Goal: Information Seeking & Learning: Learn about a topic

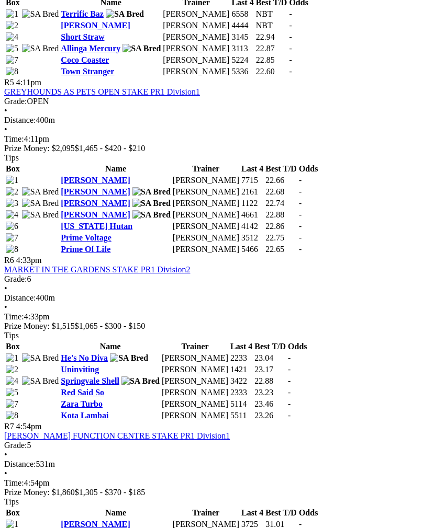
scroll to position [1151, 0]
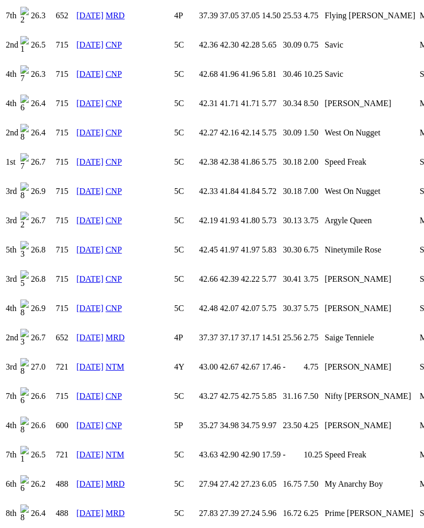
scroll to position [2091, 0]
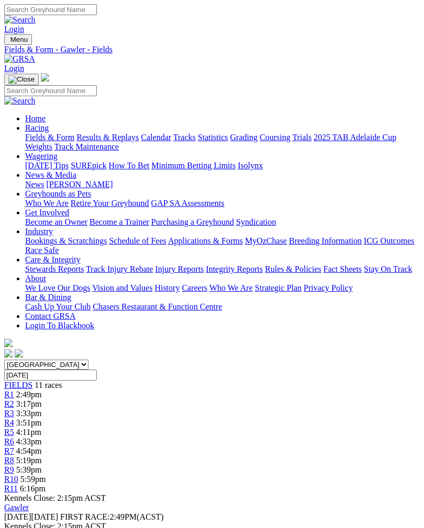
scroll to position [1151, 0]
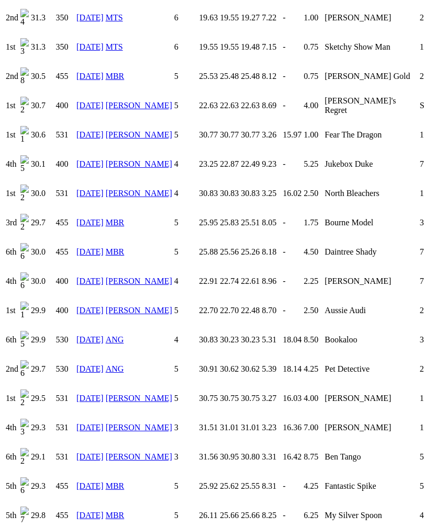
scroll to position [1944, 0]
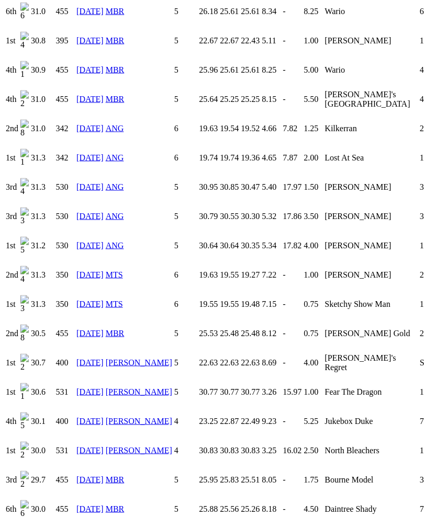
scroll to position [1683, 0]
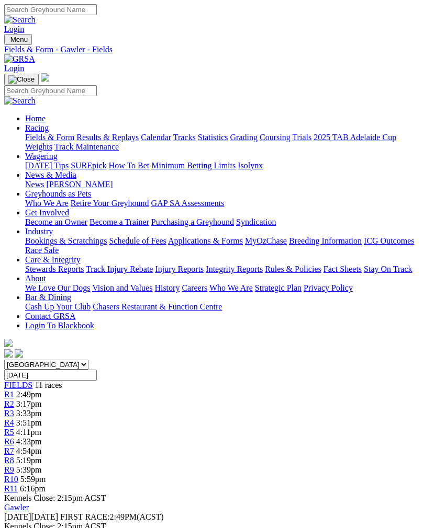
scroll to position [1151, 0]
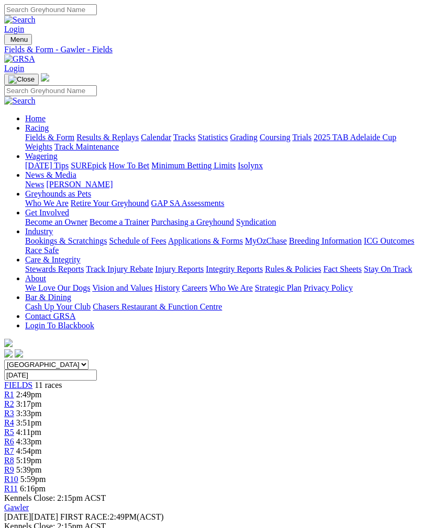
scroll to position [1151, 0]
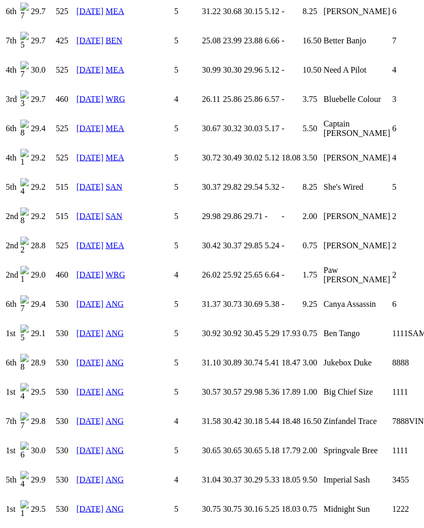
scroll to position [1567, 0]
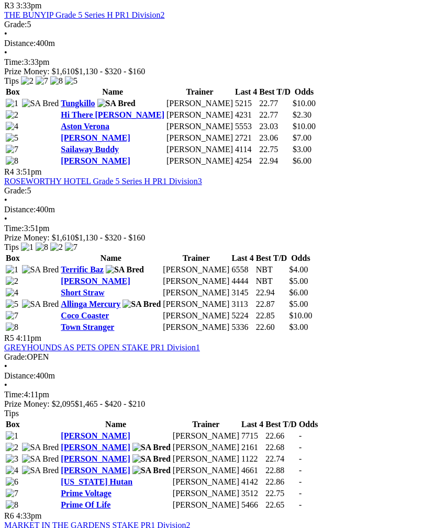
scroll to position [895, 0]
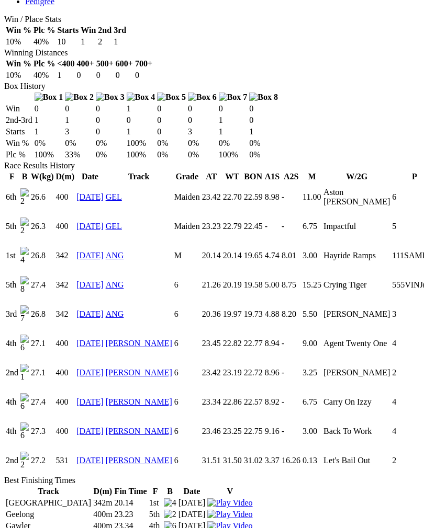
scroll to position [623, 0]
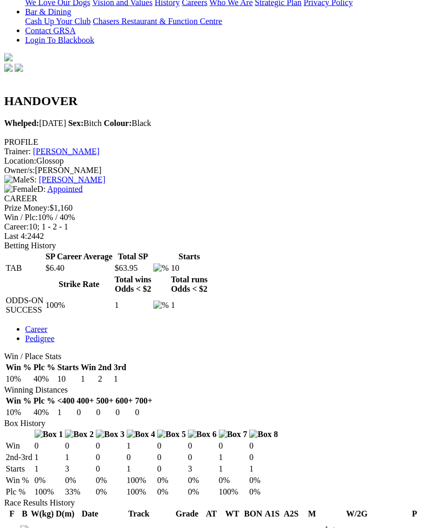
scroll to position [278, 0]
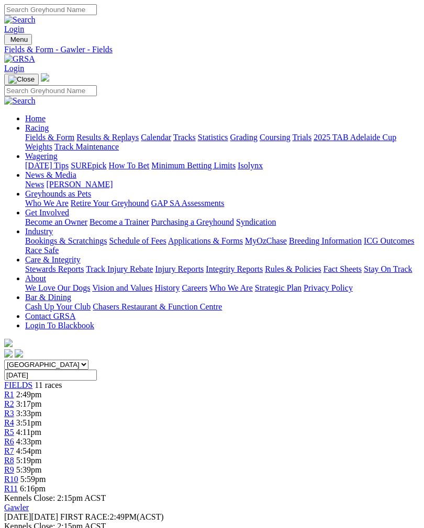
scroll to position [895, 0]
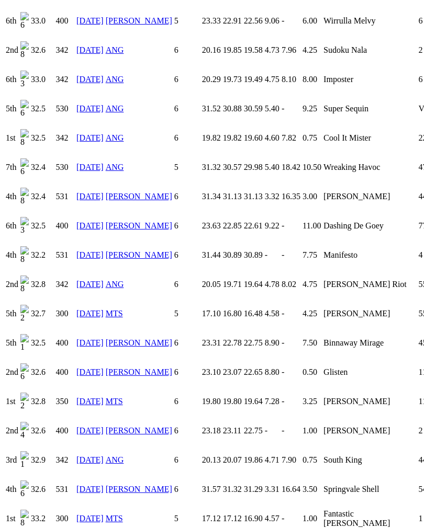
scroll to position [2231, 0]
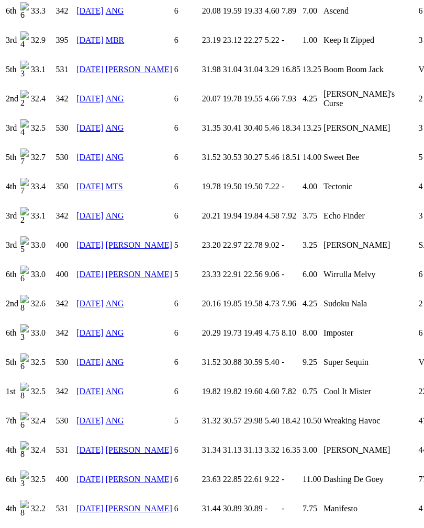
scroll to position [1979, 0]
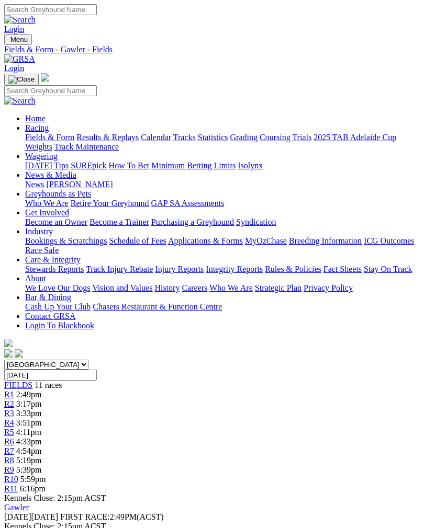
scroll to position [895, 0]
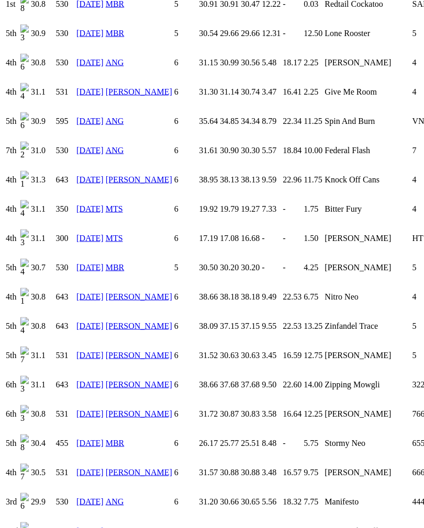
scroll to position [2446, 0]
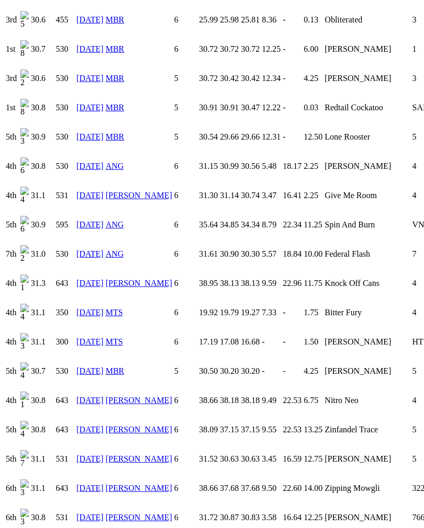
scroll to position [2344, 0]
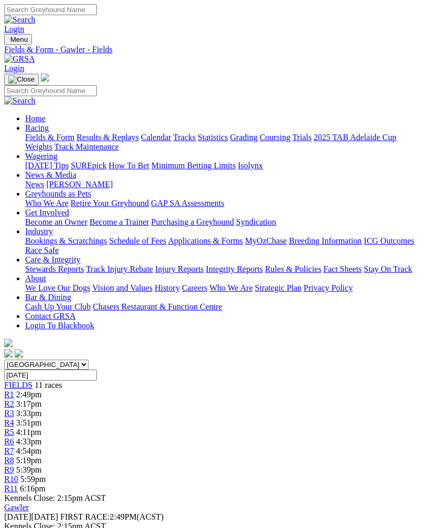
scroll to position [895, 0]
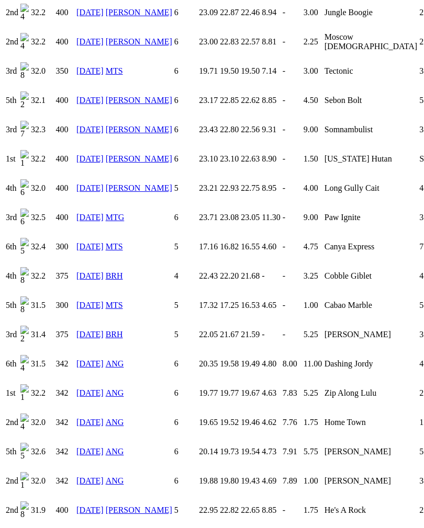
scroll to position [1594, 0]
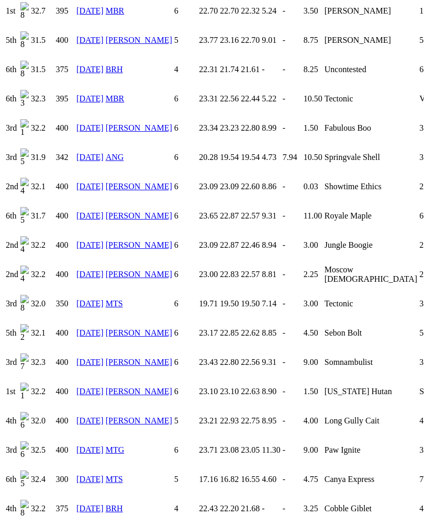
scroll to position [1363, 0]
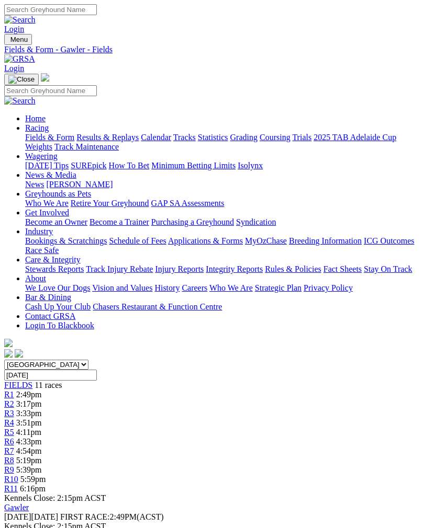
scroll to position [895, 0]
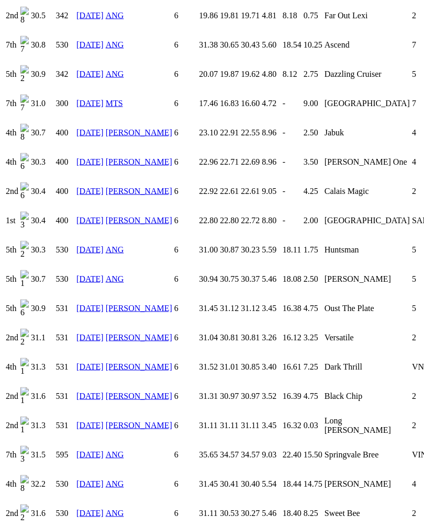
scroll to position [2023, 0]
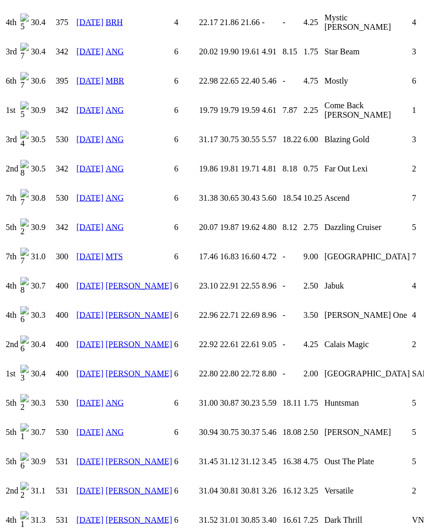
scroll to position [1845, 0]
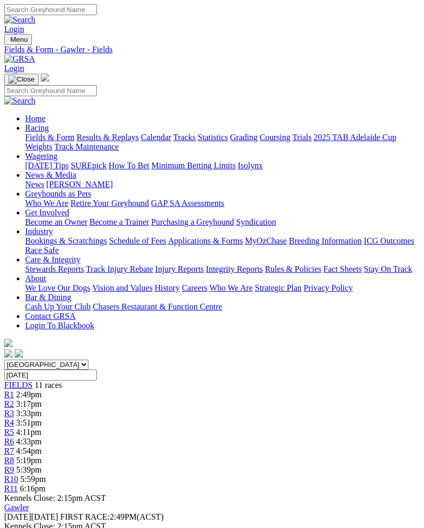
scroll to position [895, 0]
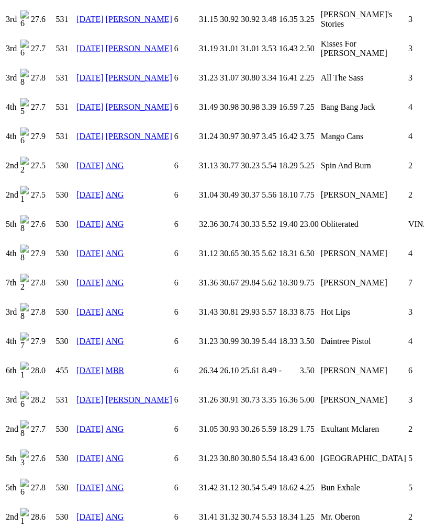
scroll to position [2083, 0]
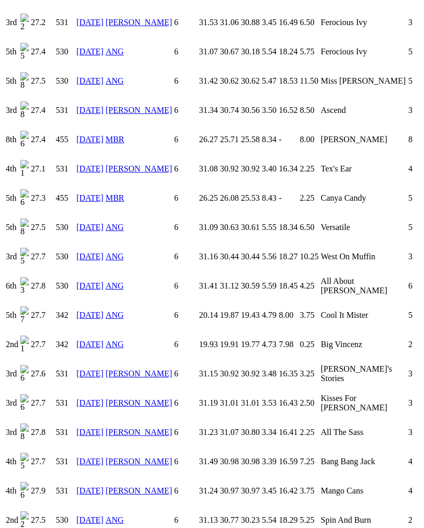
scroll to position [1728, 0]
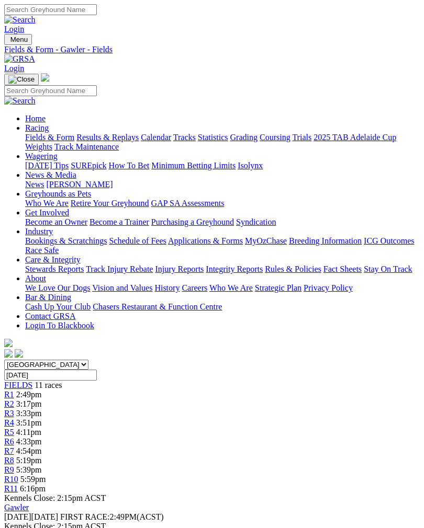
scroll to position [895, 0]
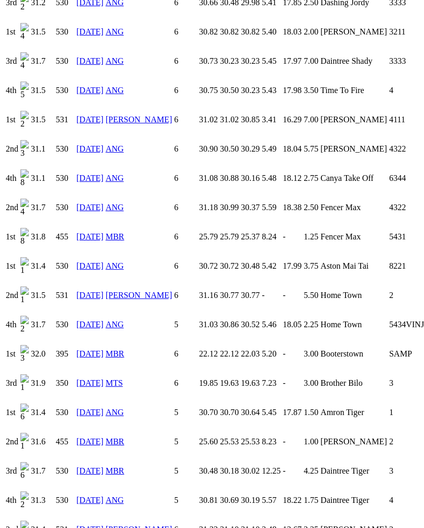
scroll to position [1022, 0]
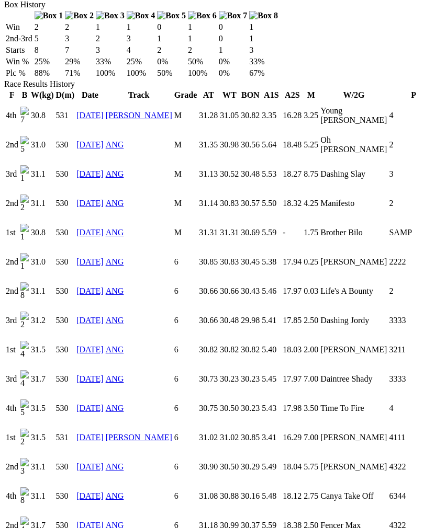
scroll to position [699, 0]
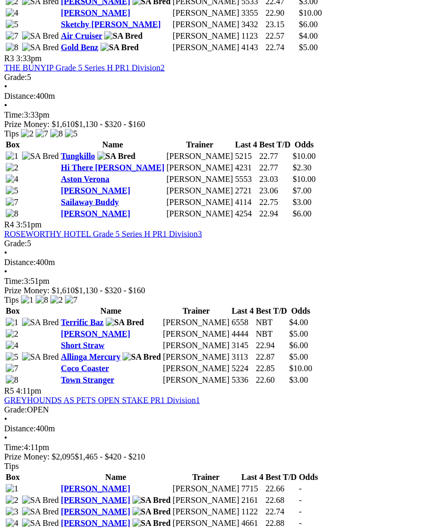
scroll to position [844, 0]
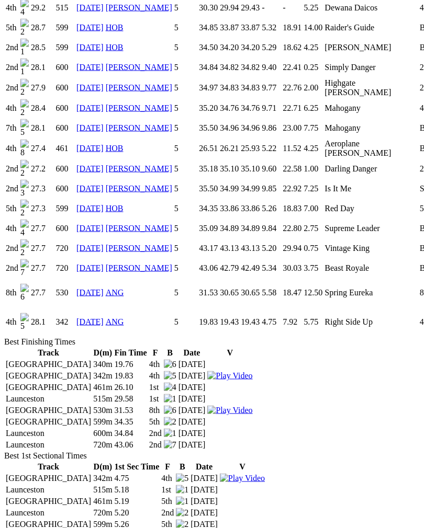
scroll to position [1364, 0]
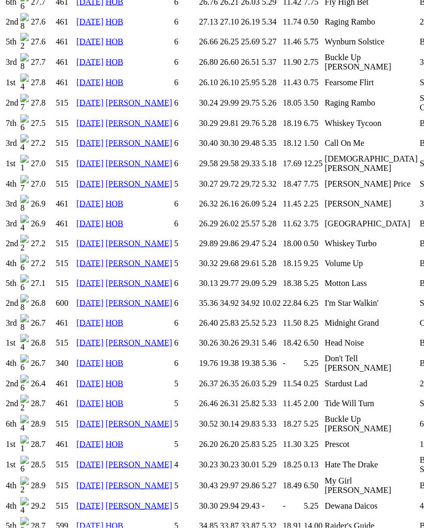
scroll to position [860, 0]
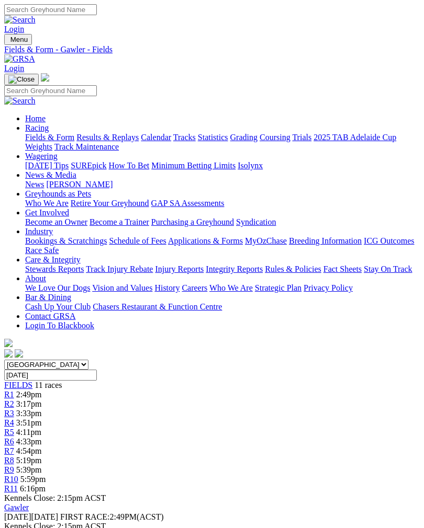
scroll to position [844, 0]
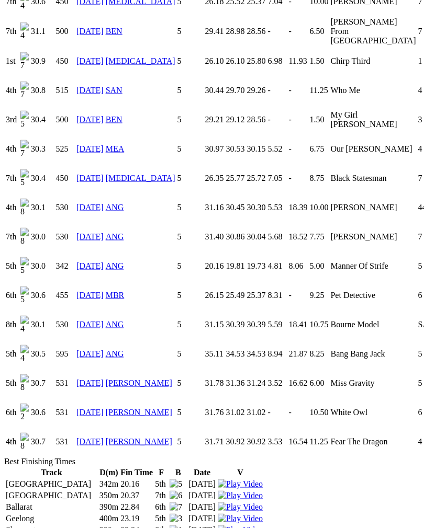
scroll to position [2489, 0]
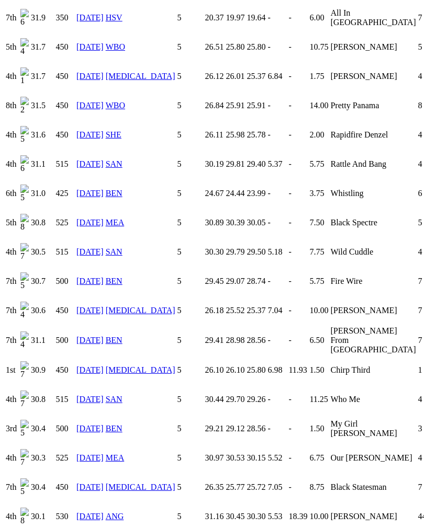
scroll to position [2172, 0]
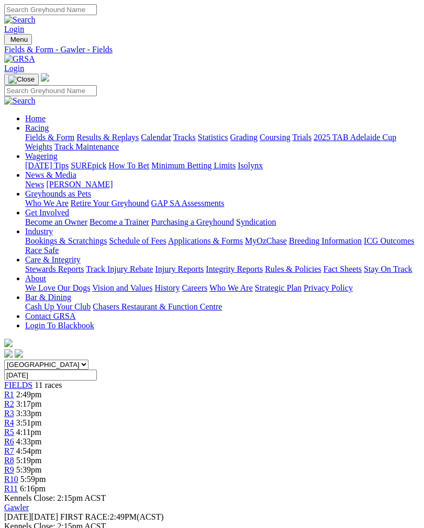
scroll to position [844, 0]
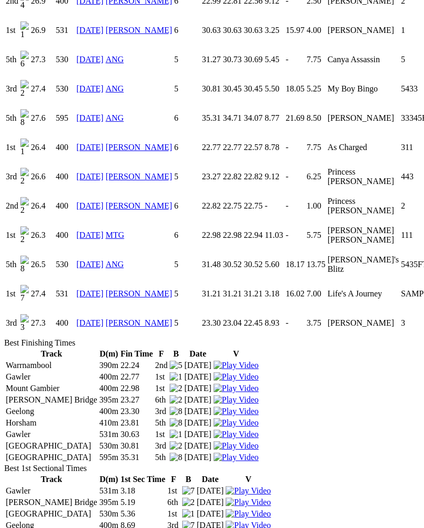
scroll to position [1109, 0]
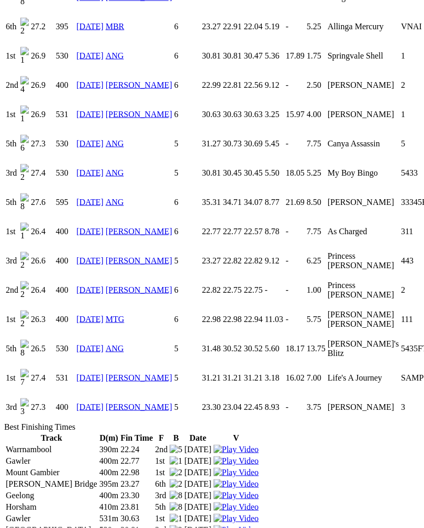
scroll to position [1033, 0]
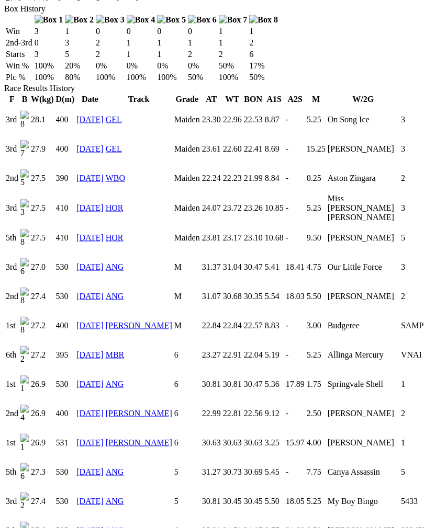
scroll to position [692, 0]
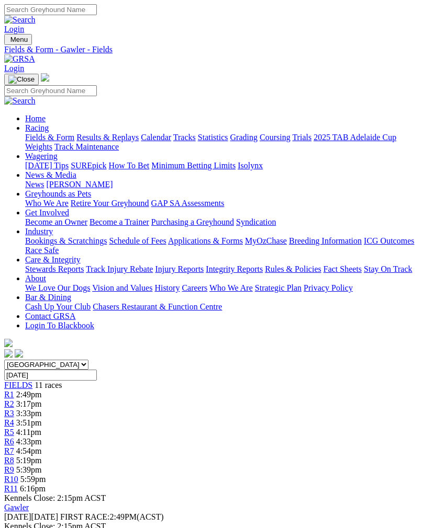
scroll to position [844, 0]
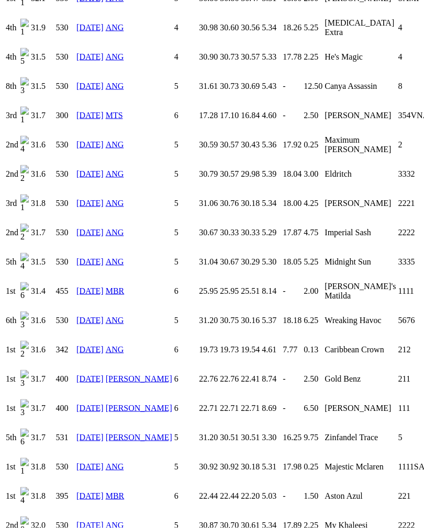
scroll to position [1613, 0]
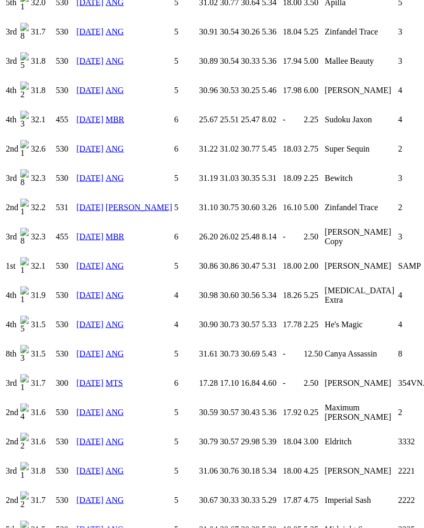
scroll to position [1333, 0]
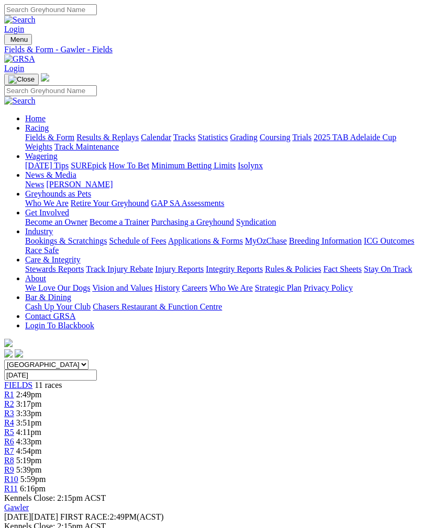
scroll to position [844, 0]
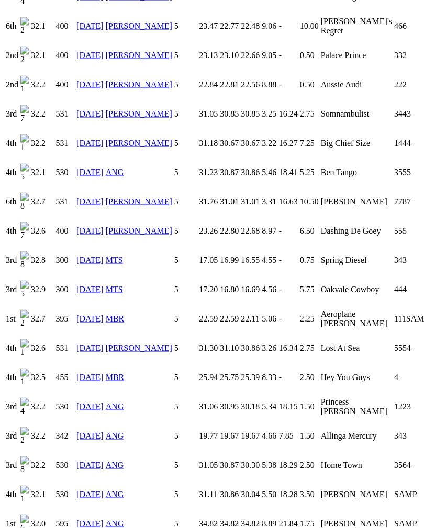
scroll to position [1499, 0]
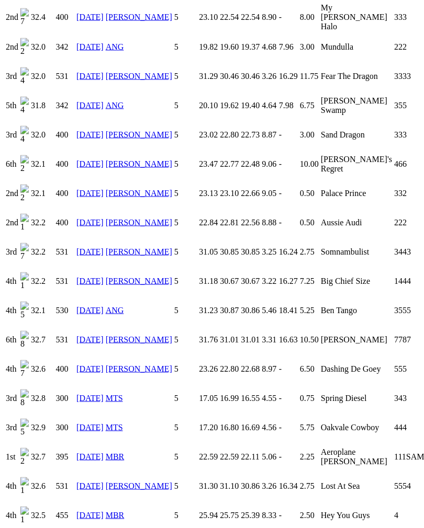
scroll to position [1357, 0]
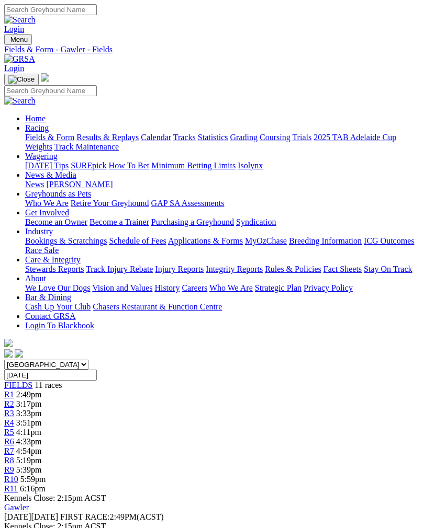
scroll to position [844, 0]
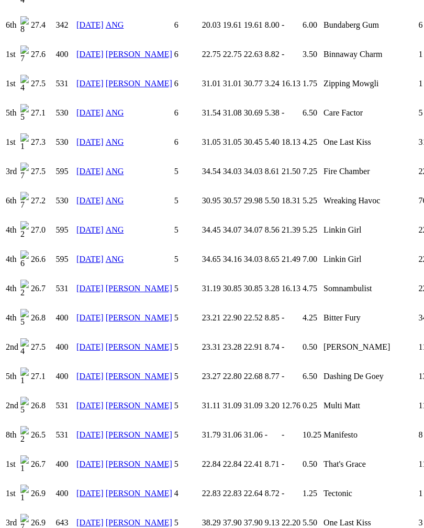
scroll to position [1307, 0]
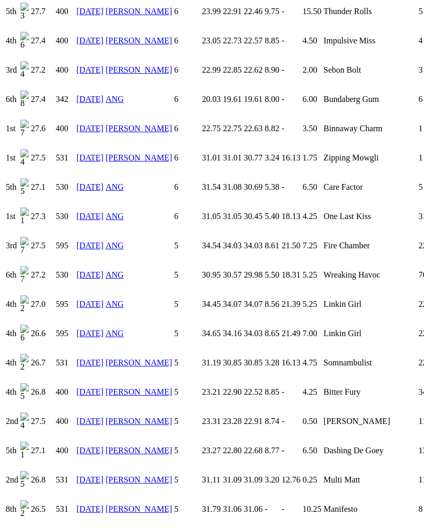
scroll to position [1248, 0]
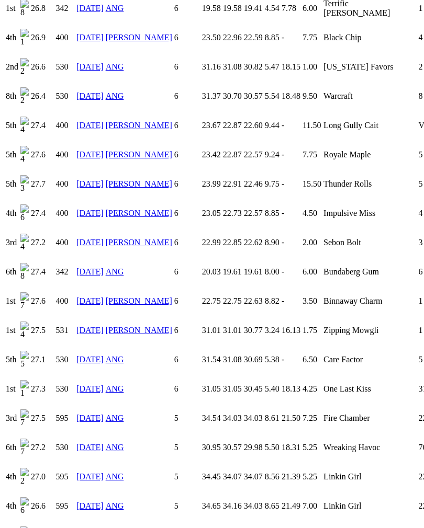
scroll to position [1058, 0]
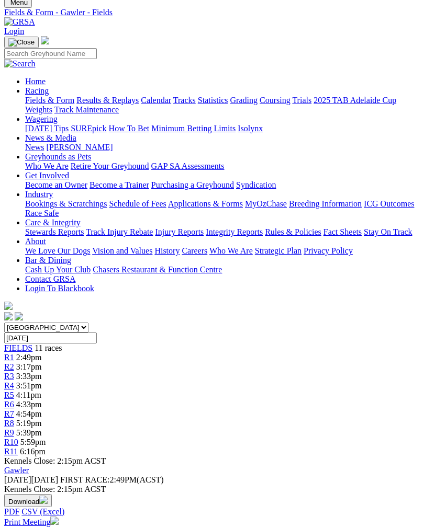
scroll to position [19, 0]
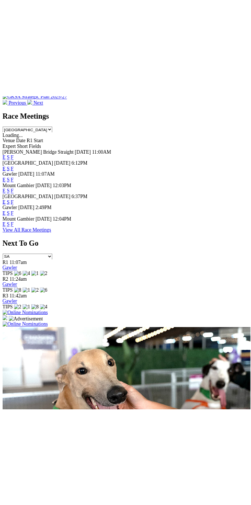
scroll to position [464, 0]
